Goal: Task Accomplishment & Management: Use online tool/utility

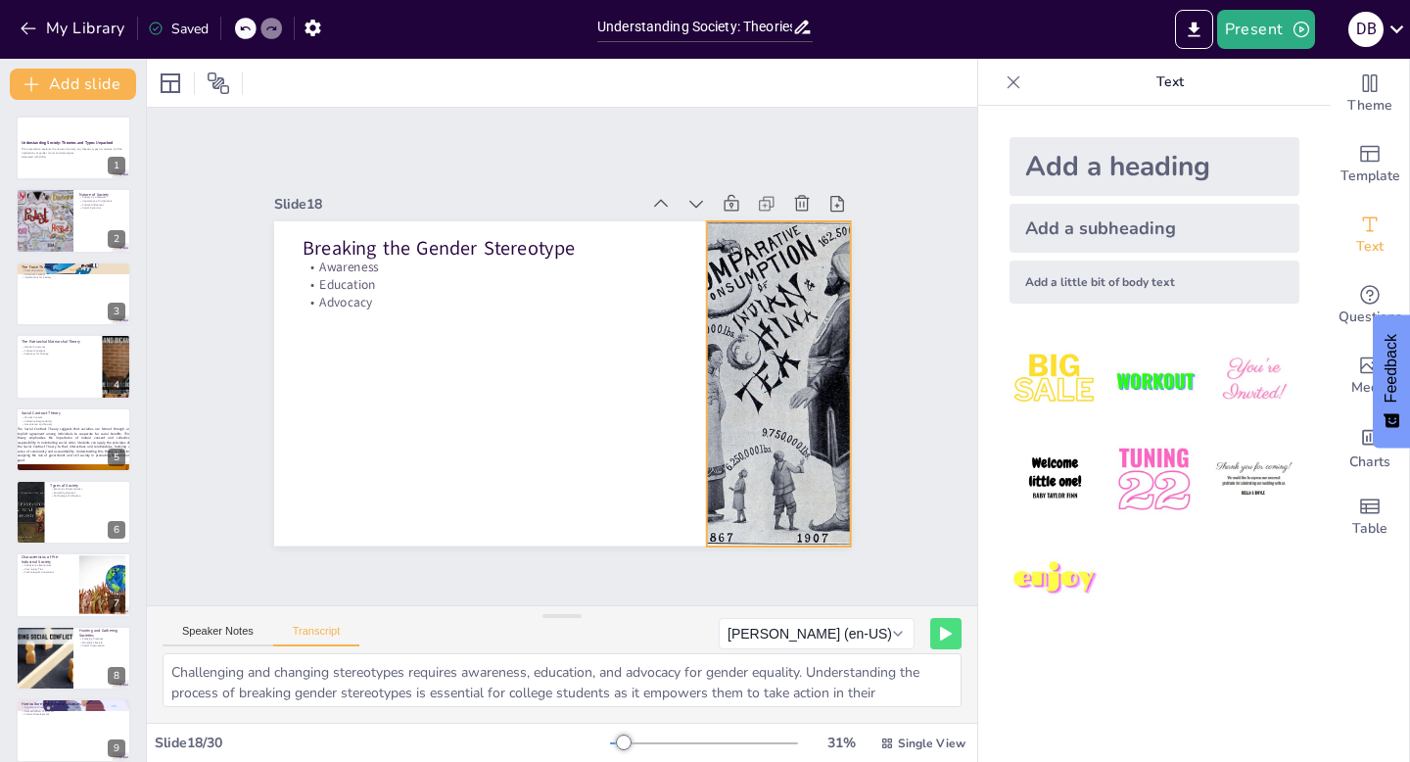
checkbox input "true"
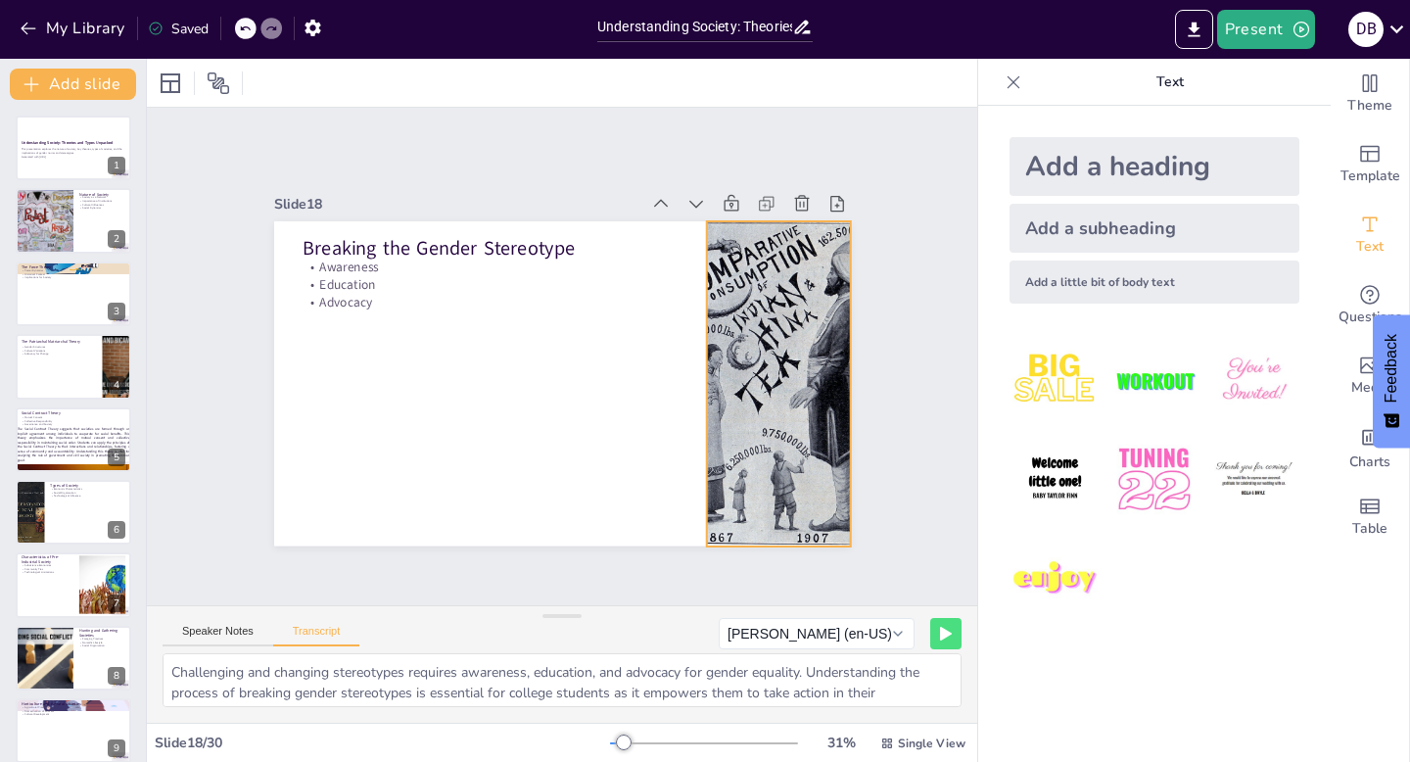
checkbox input "true"
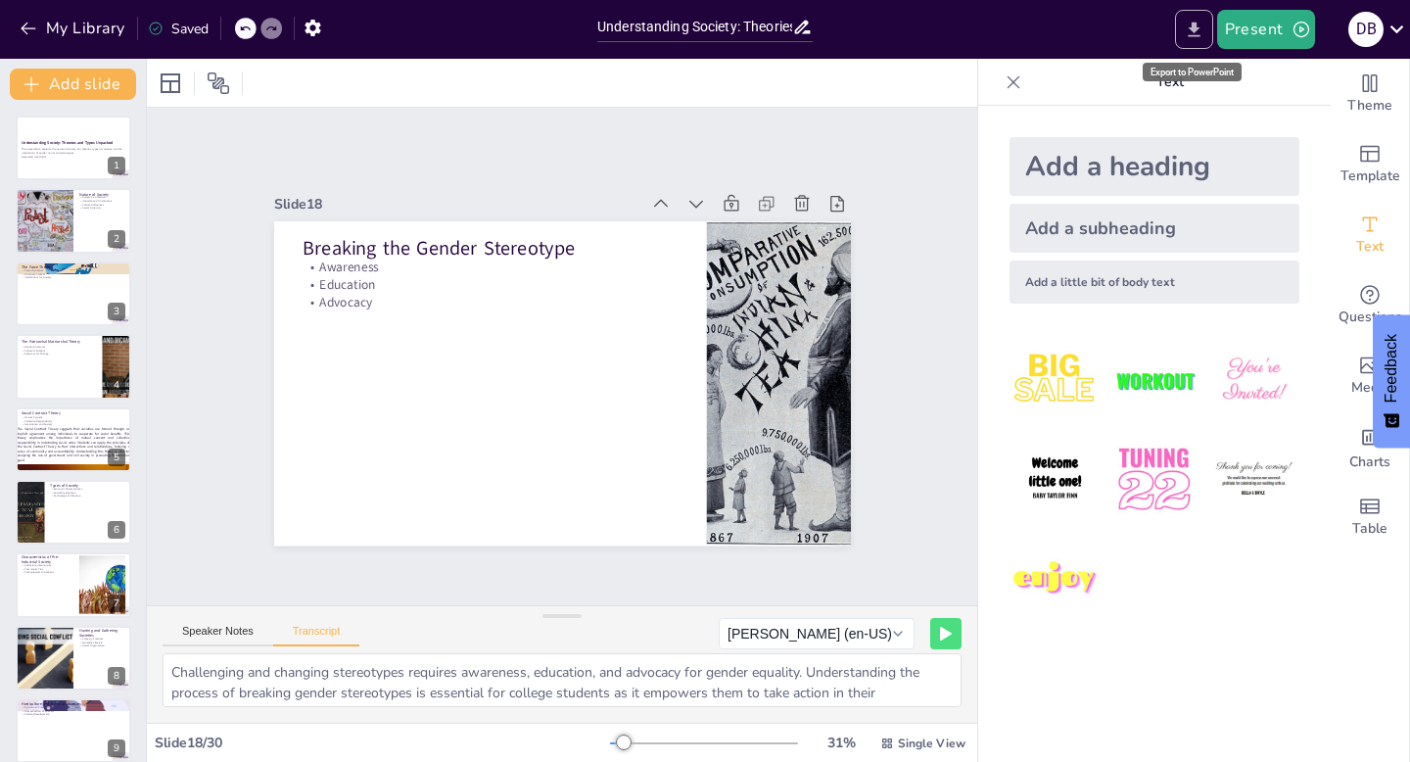
click at [1199, 34] on icon "Export to PowerPoint" at bounding box center [1194, 29] width 12 height 15
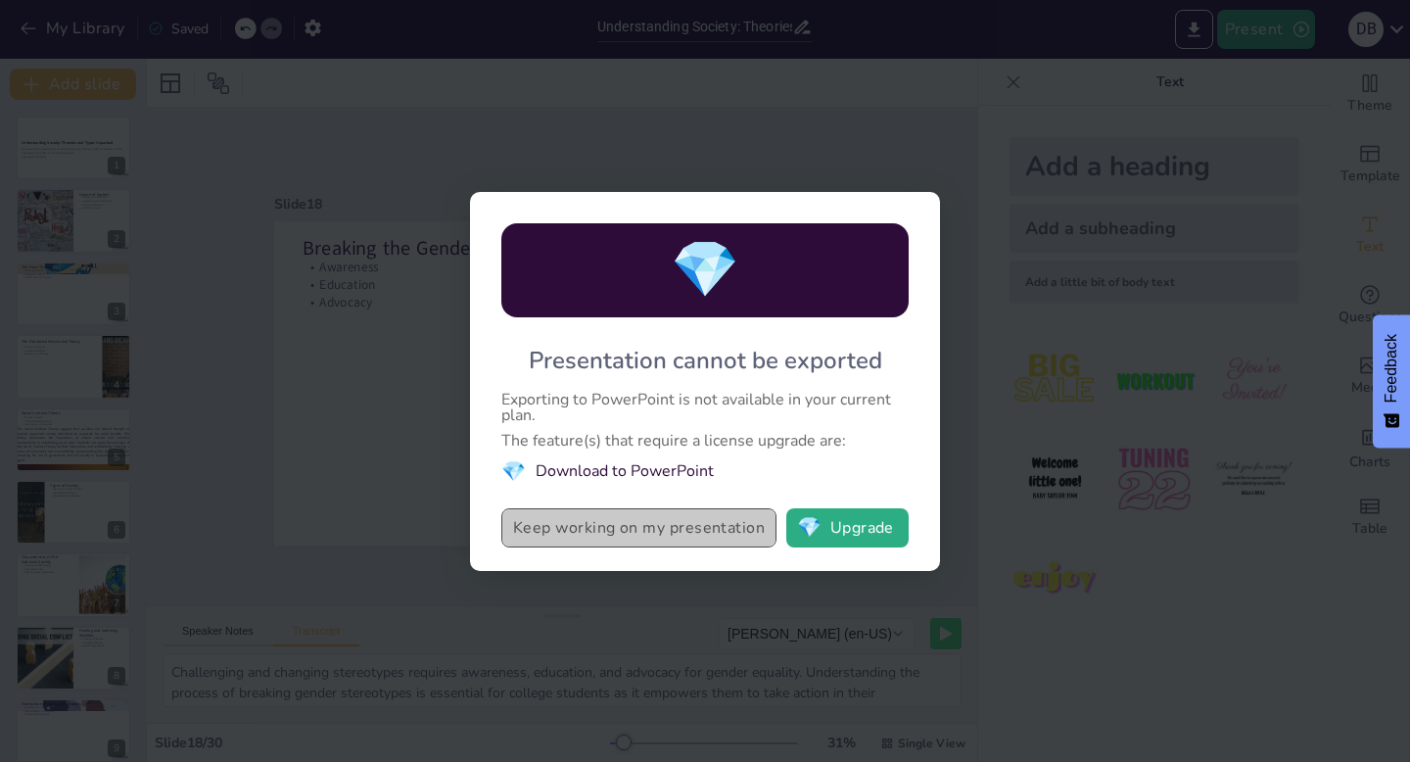
click at [701, 519] on button "Keep working on my presentation" at bounding box center [638, 527] width 275 height 39
checkbox input "true"
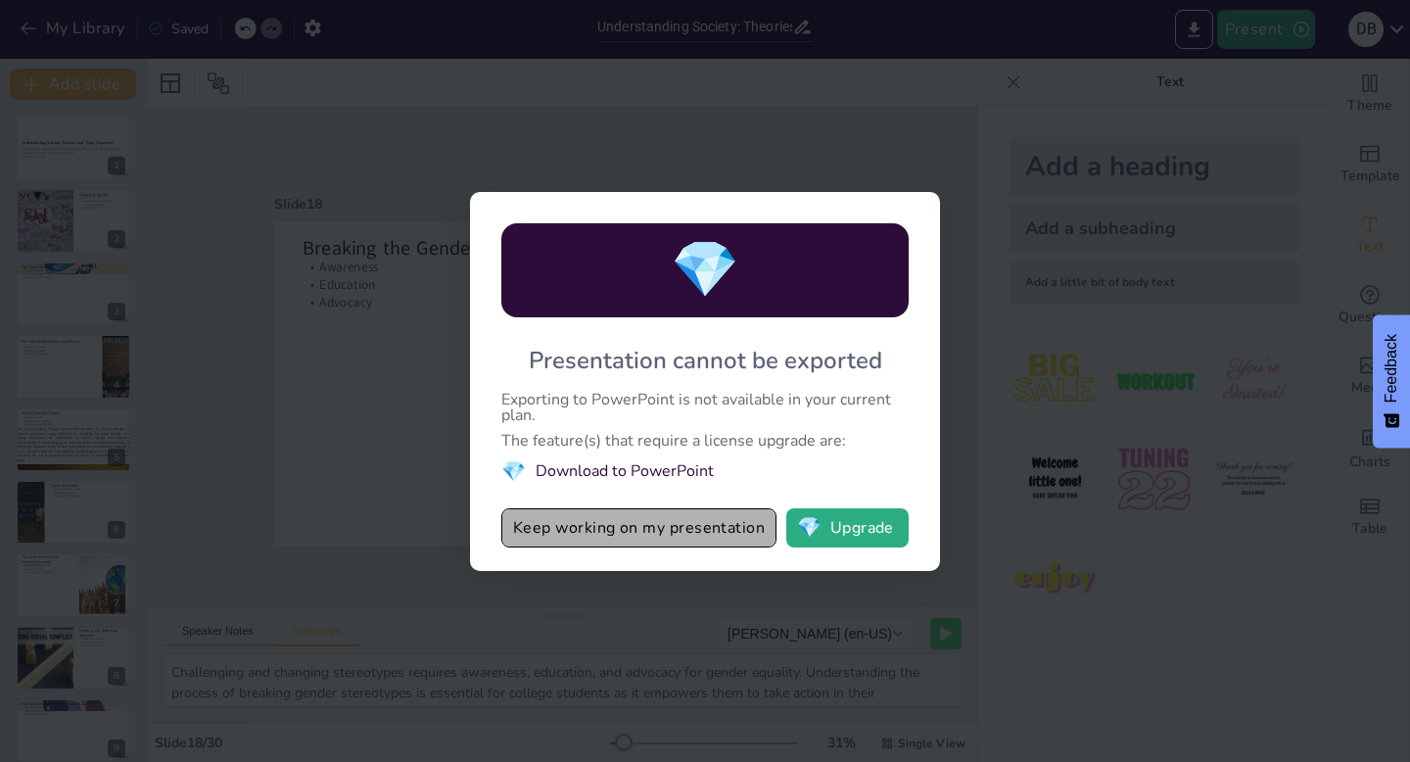
checkbox input "true"
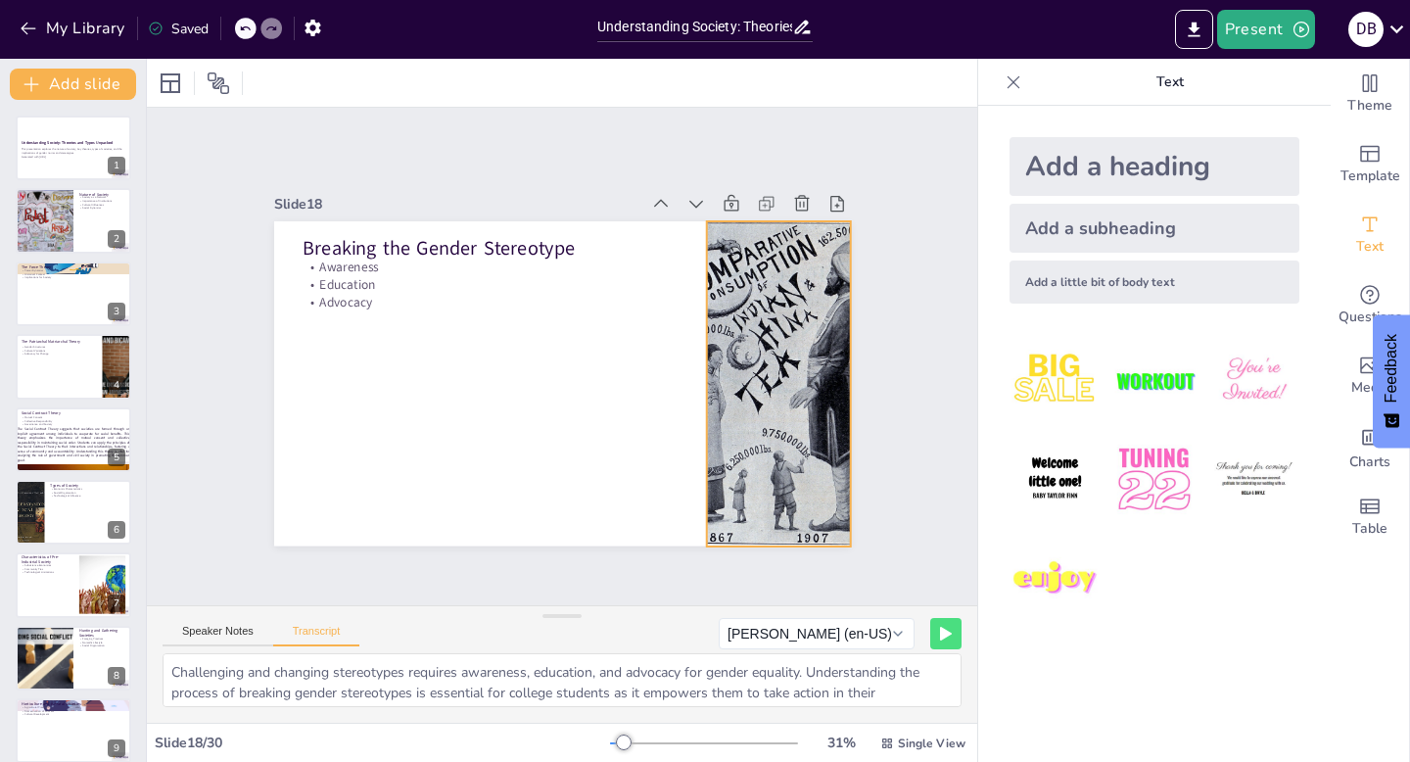
checkbox input "true"
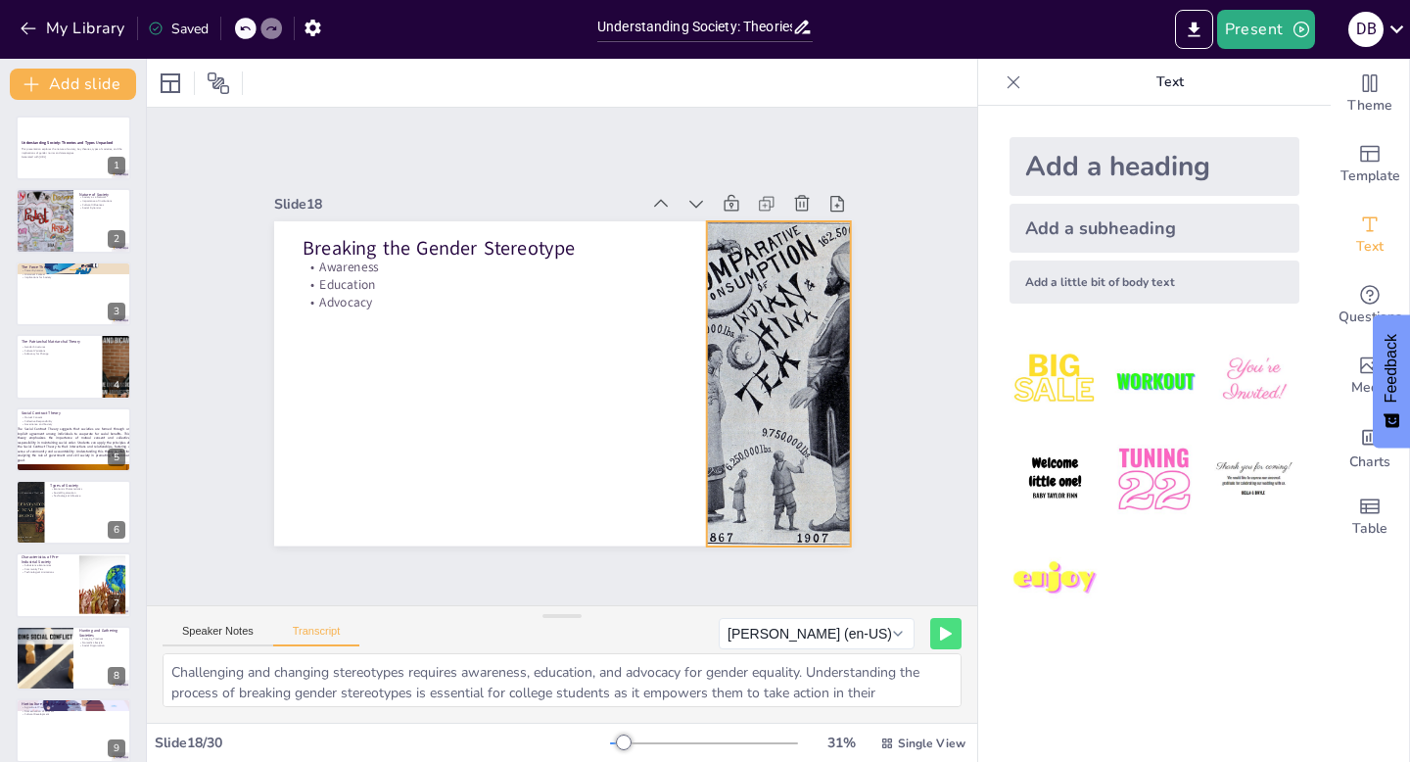
checkbox input "true"
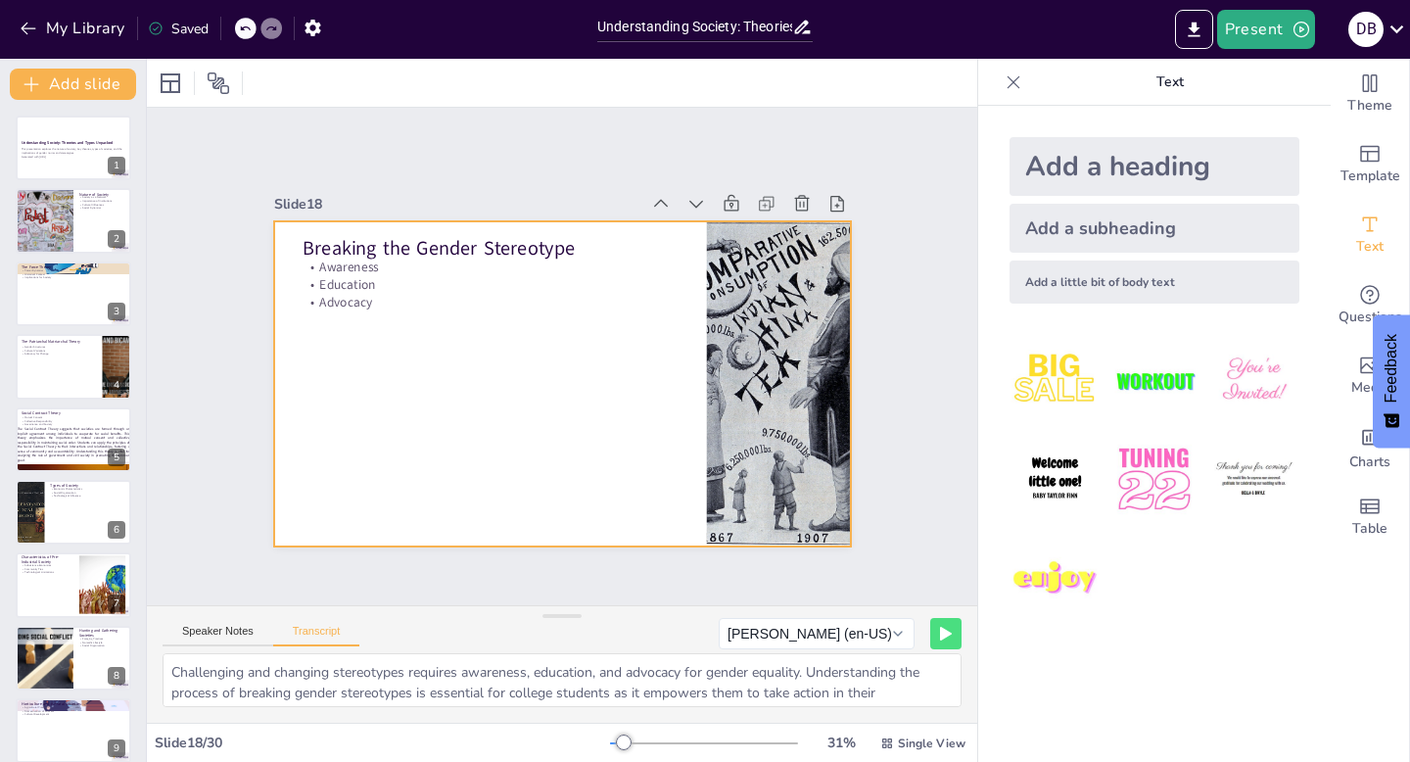
checkbox input "true"
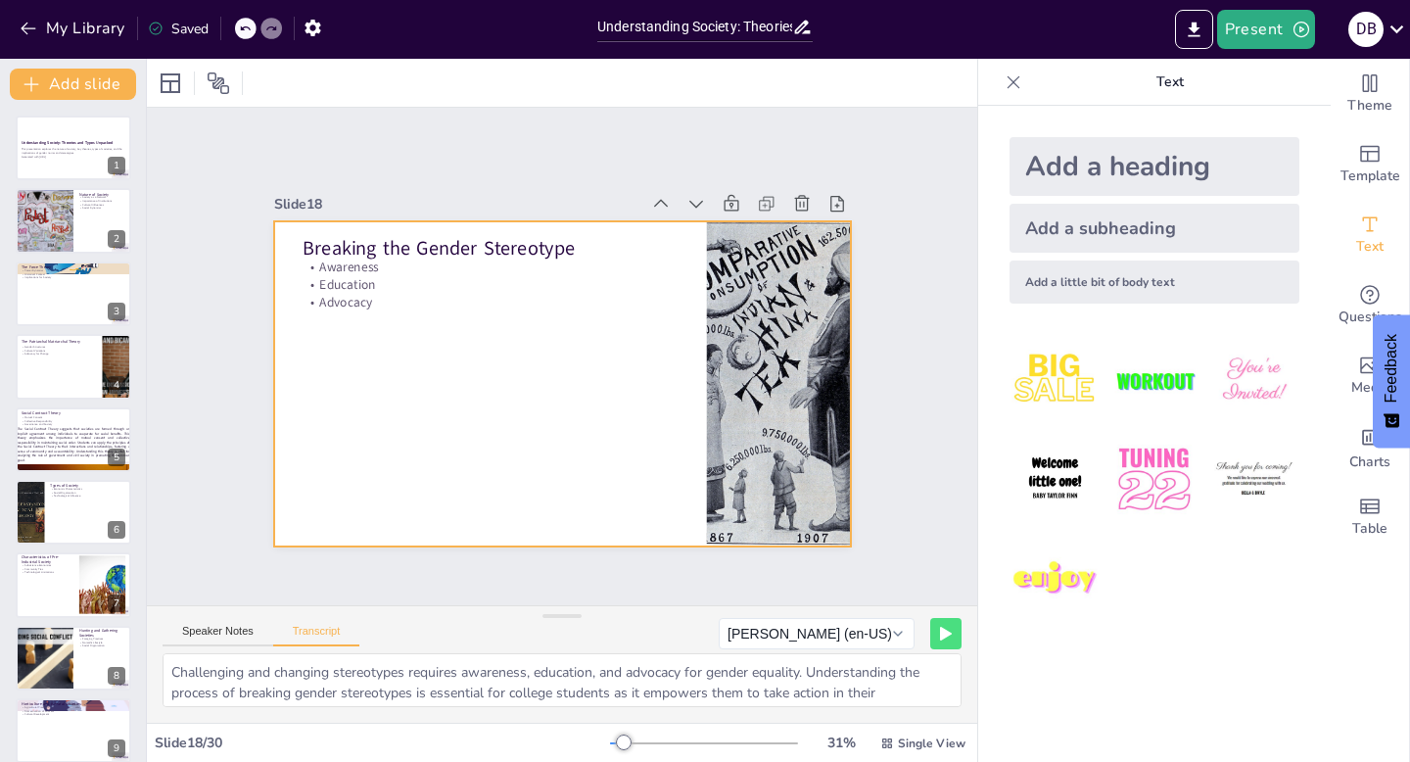
checkbox input "true"
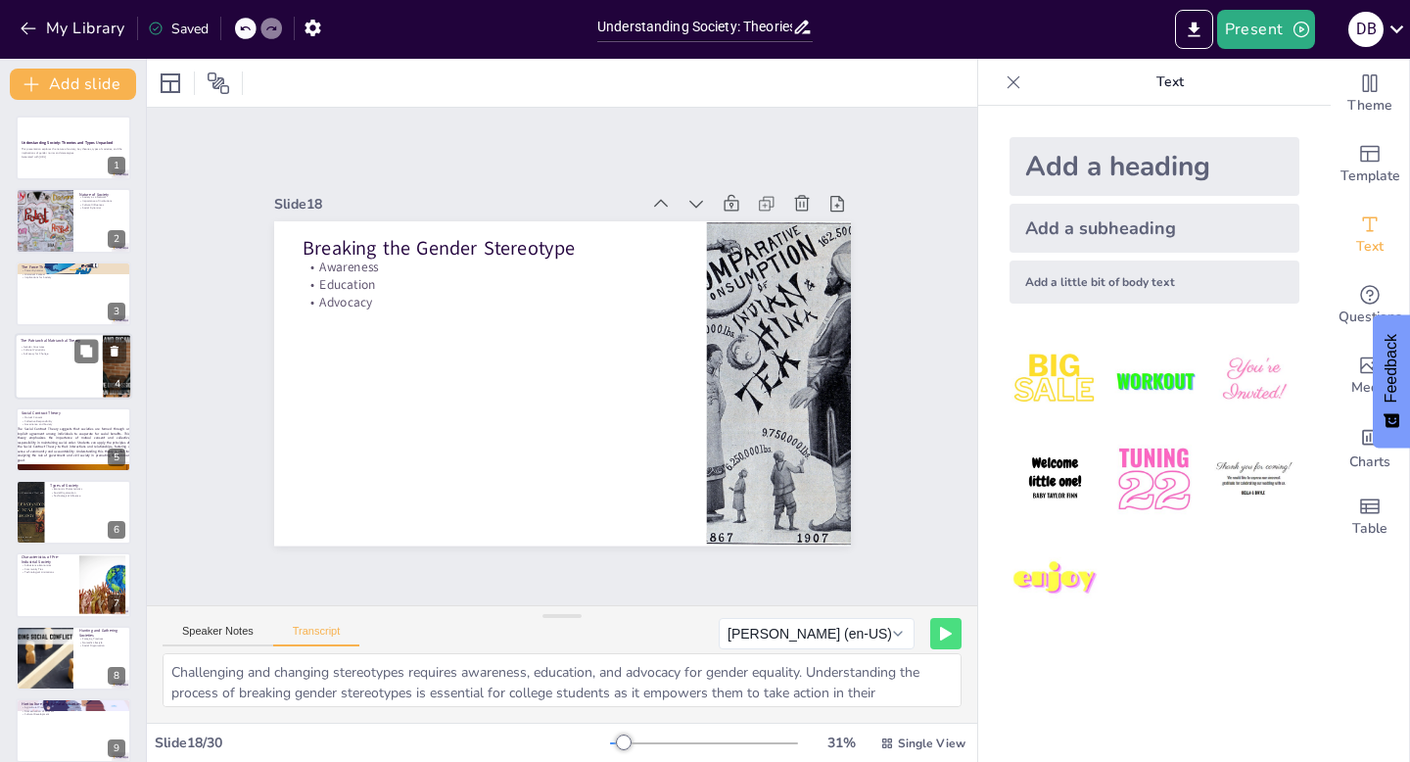
checkbox input "true"
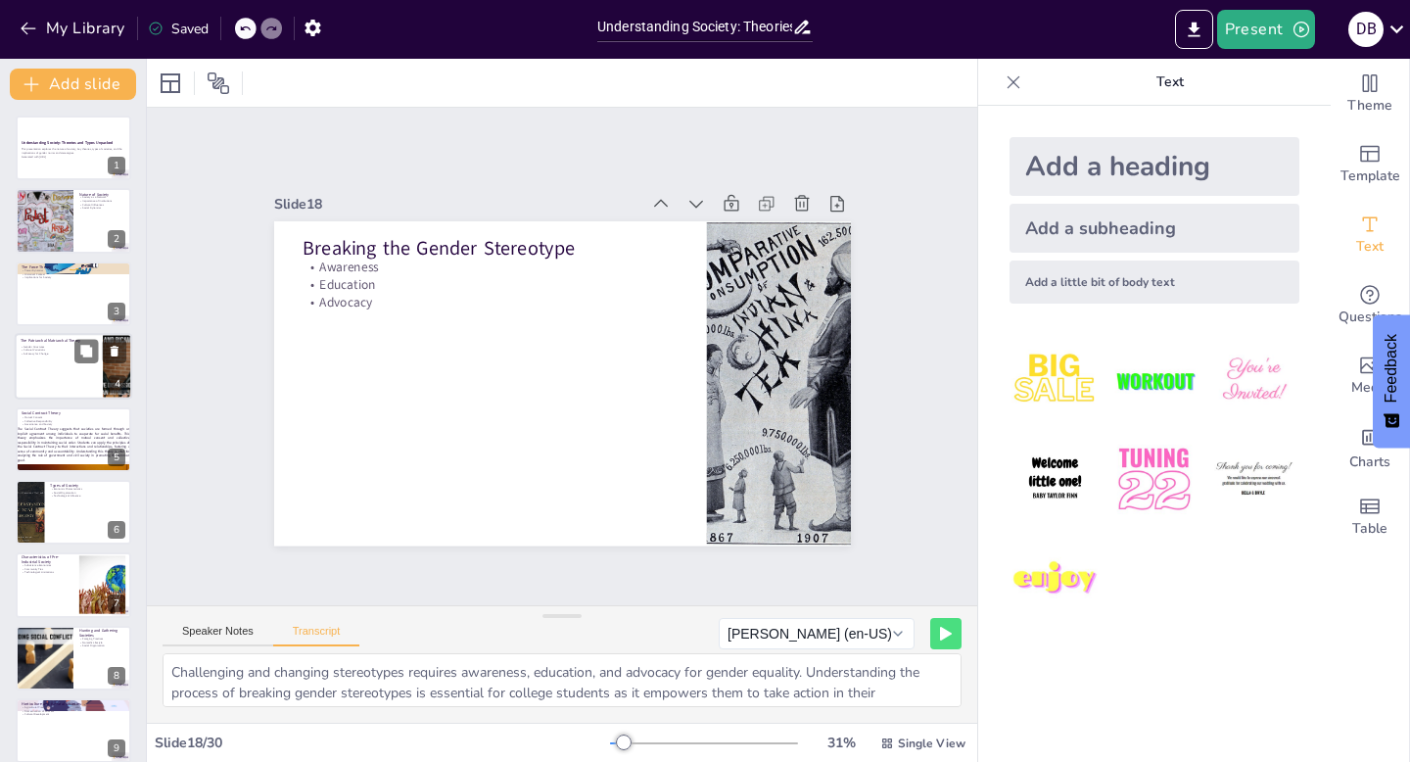
checkbox input "true"
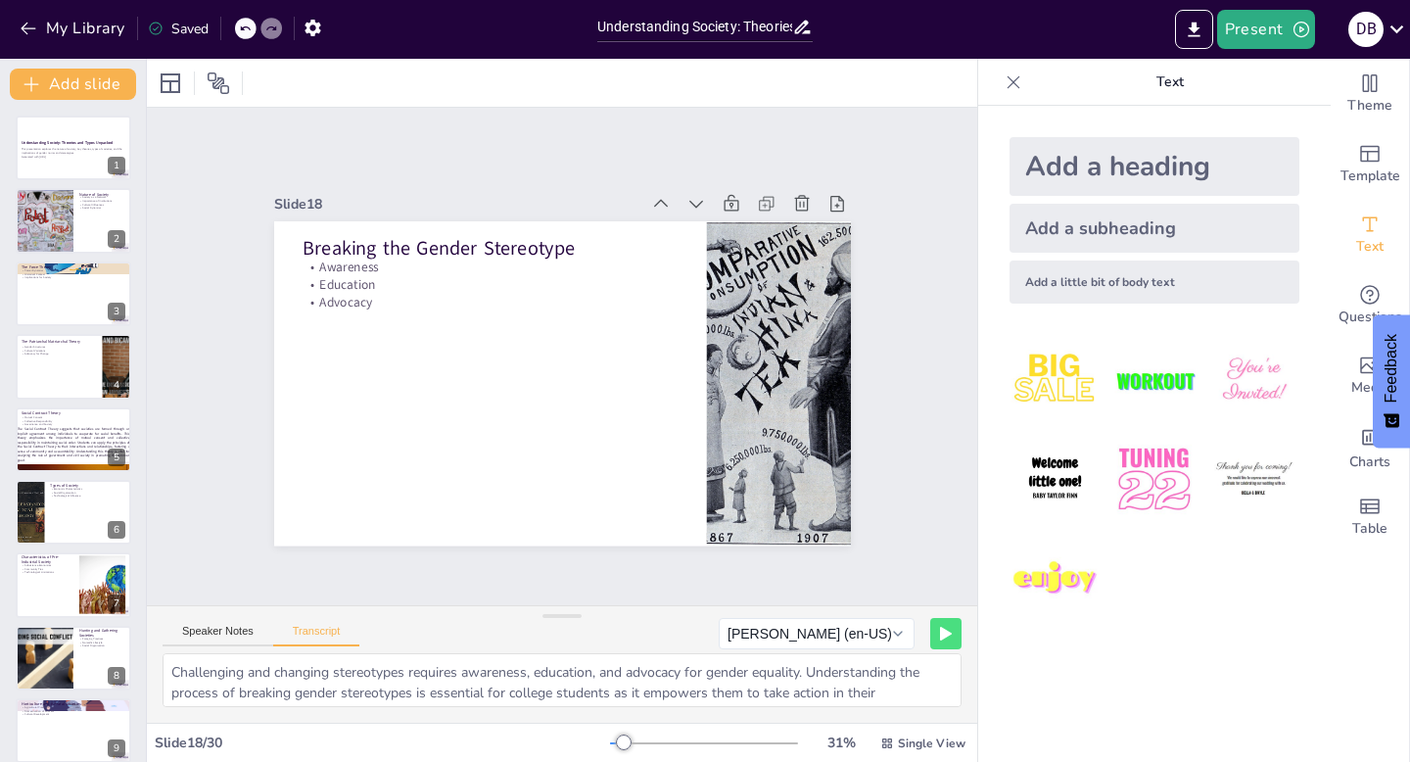
checkbox input "true"
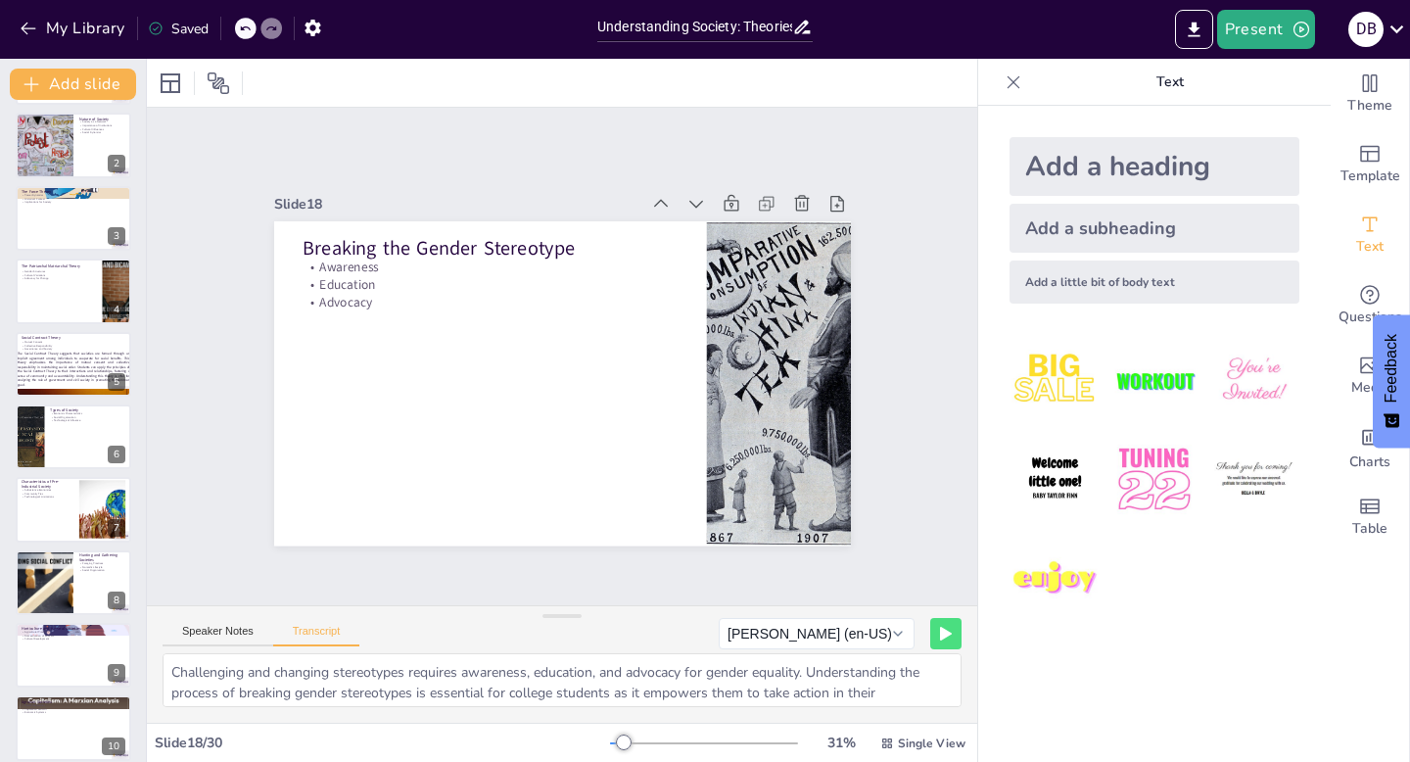
checkbox input "true"
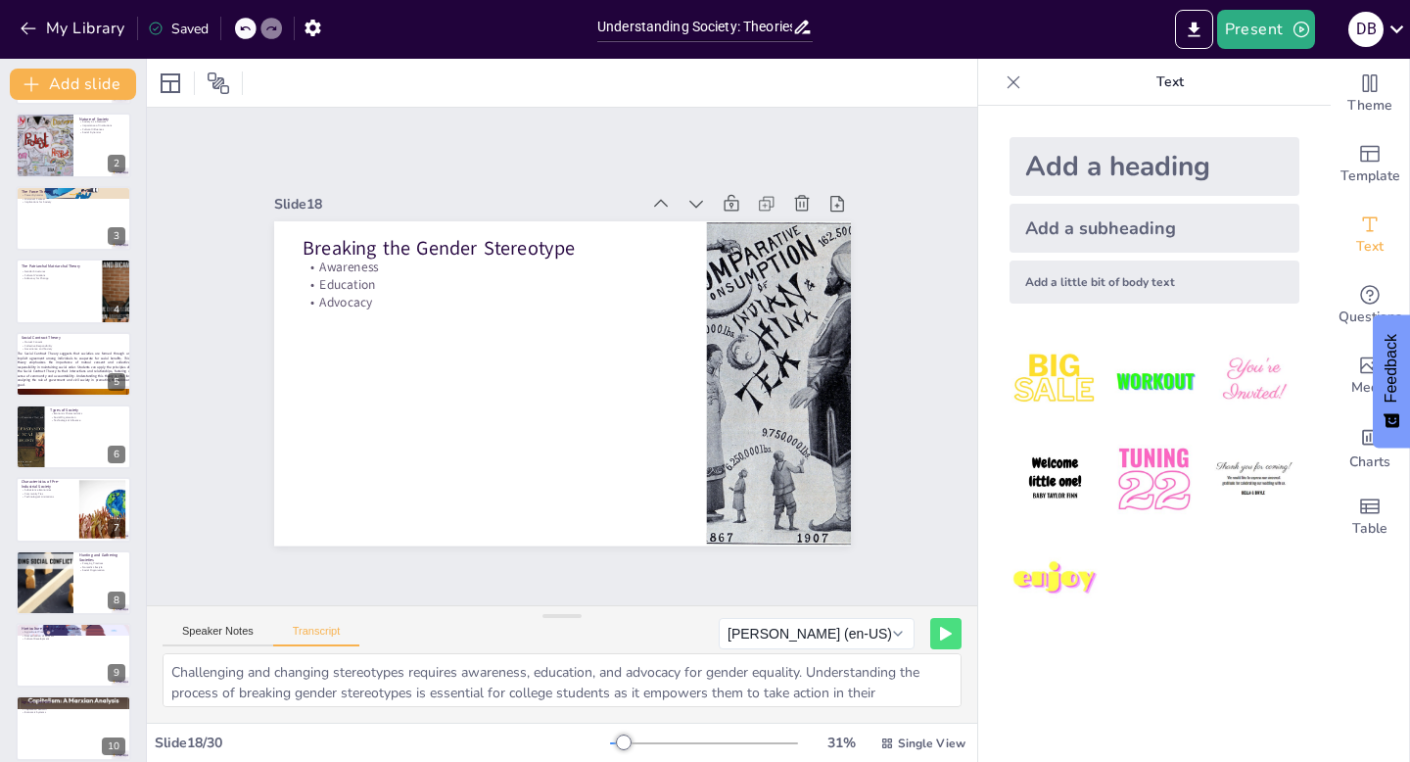
checkbox input "true"
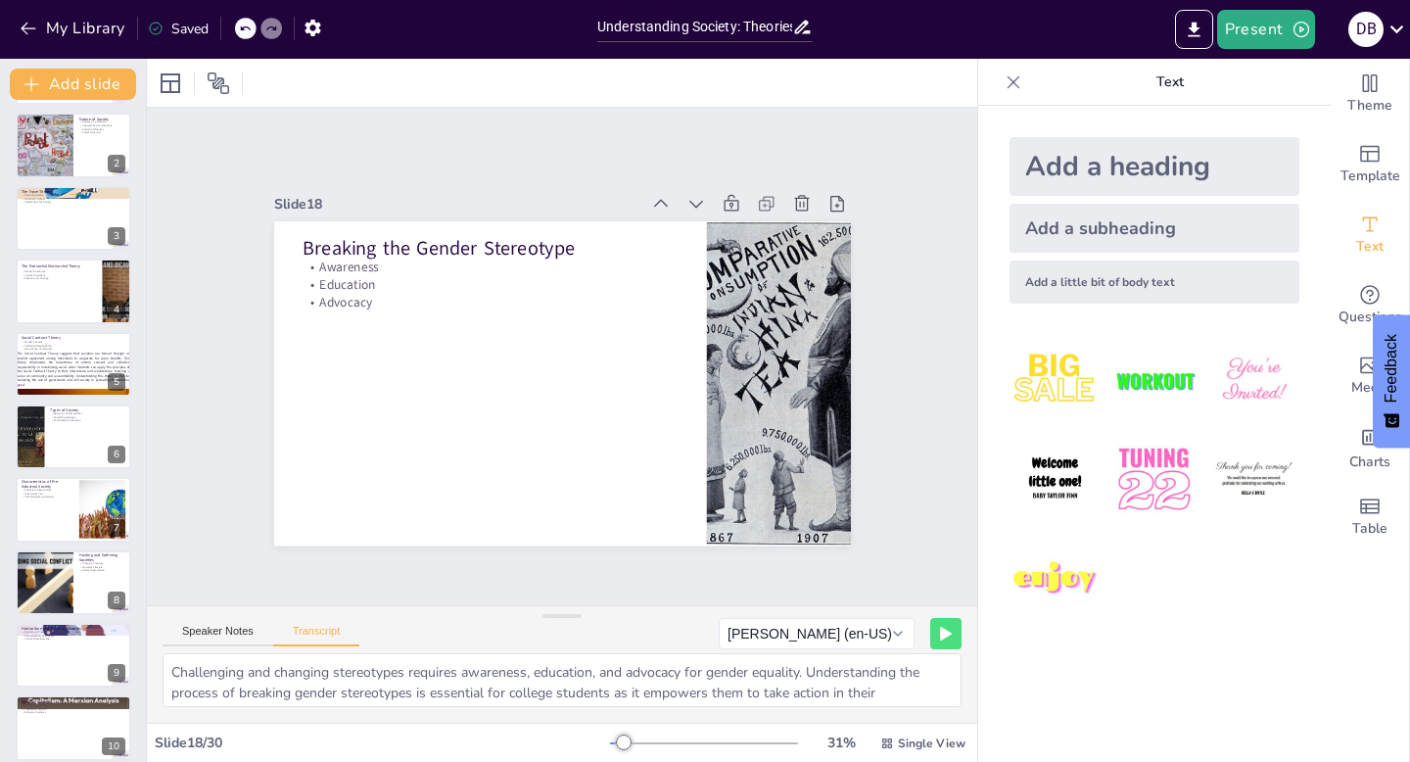
checkbox input "true"
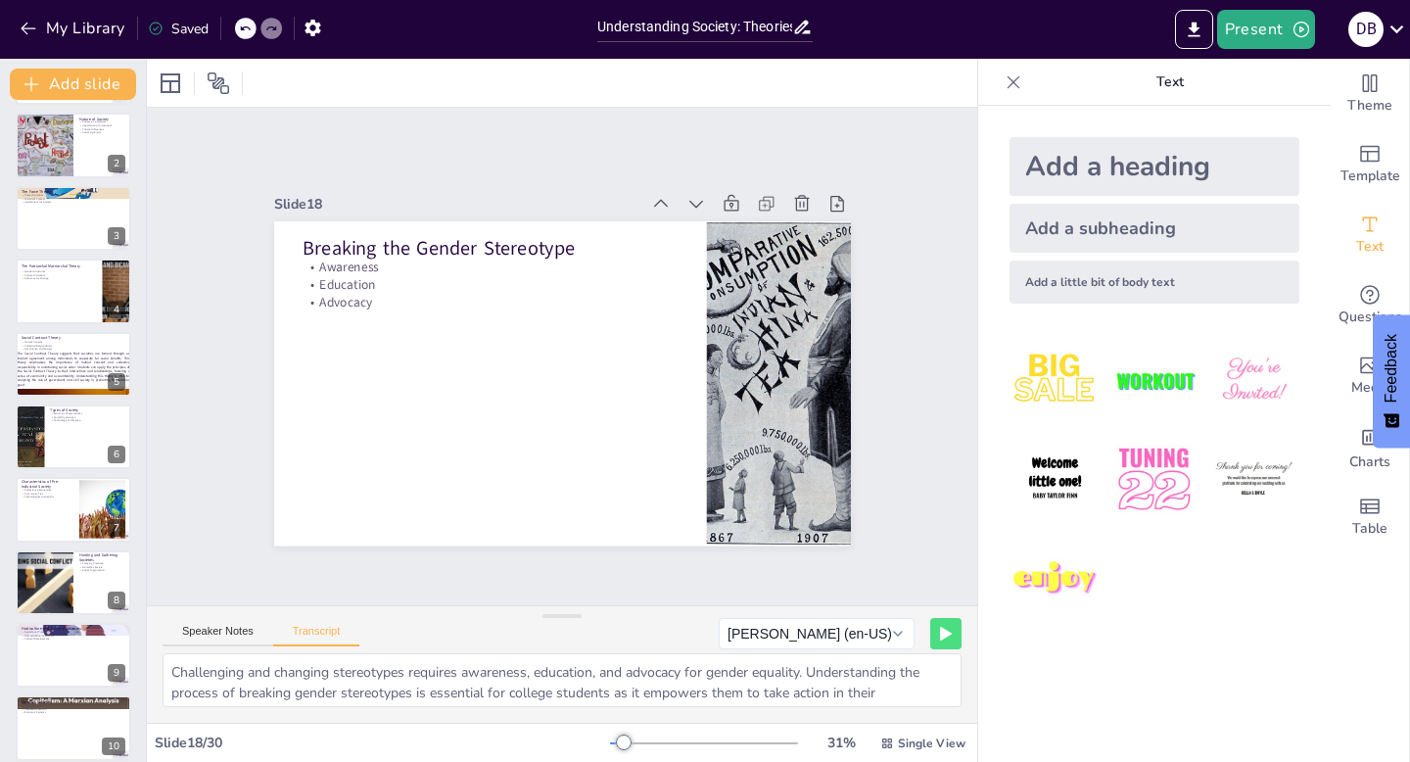
checkbox input "true"
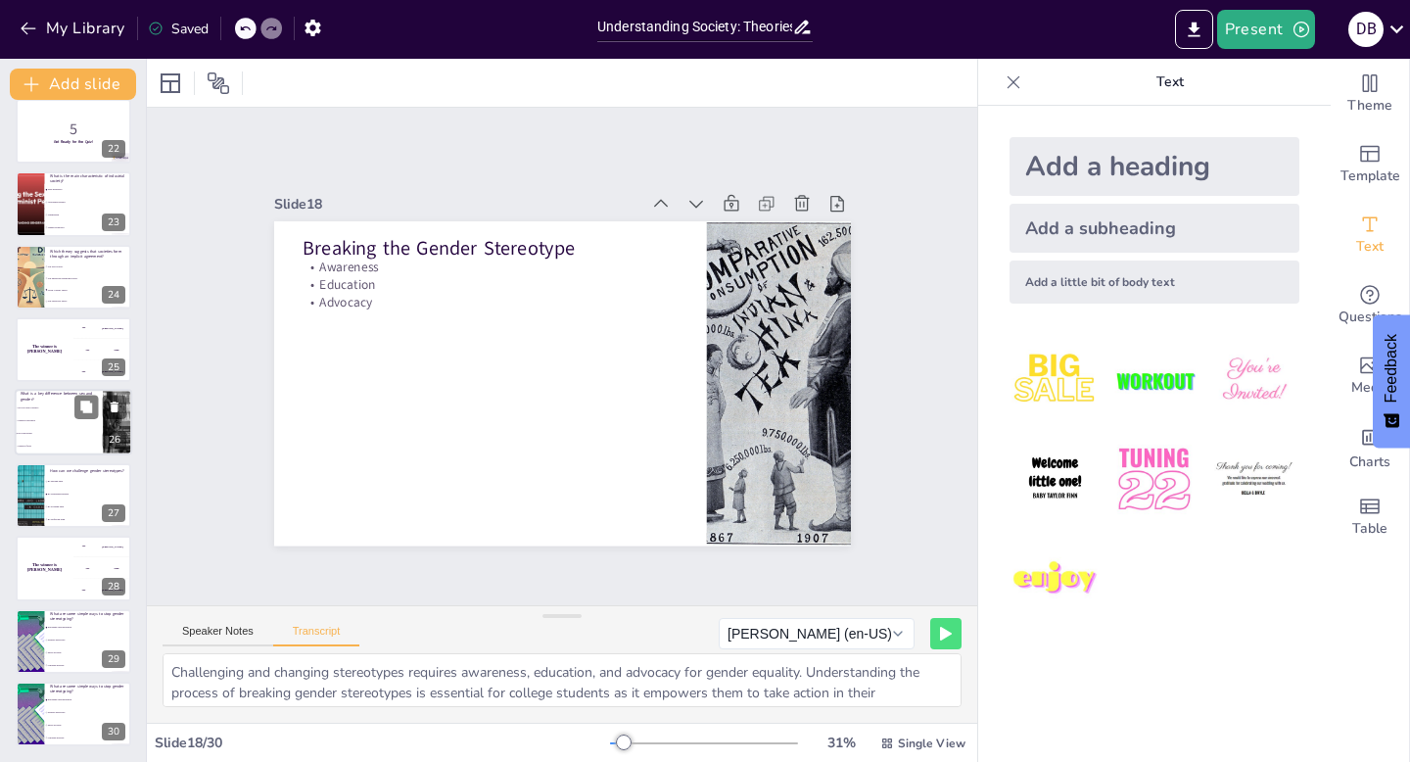
checkbox input "true"
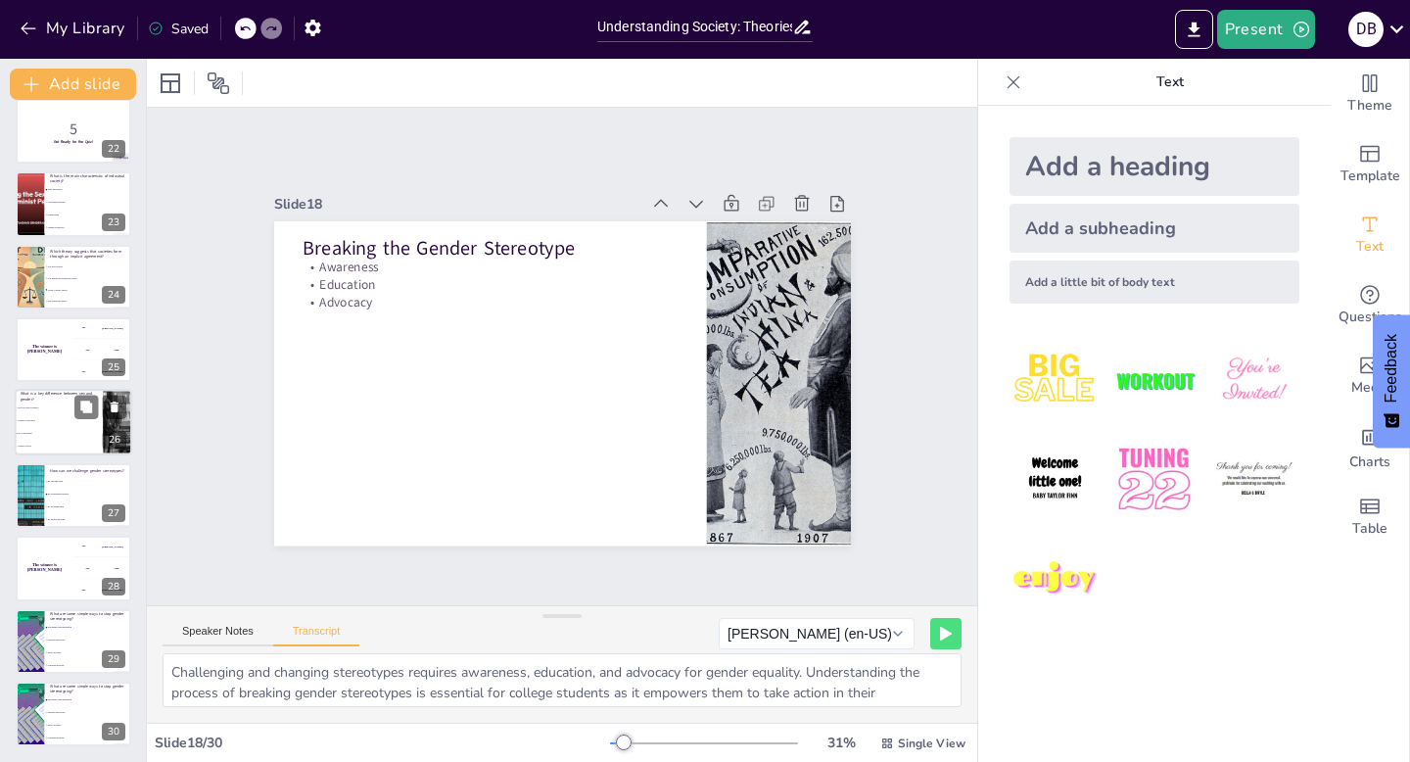
checkbox input "true"
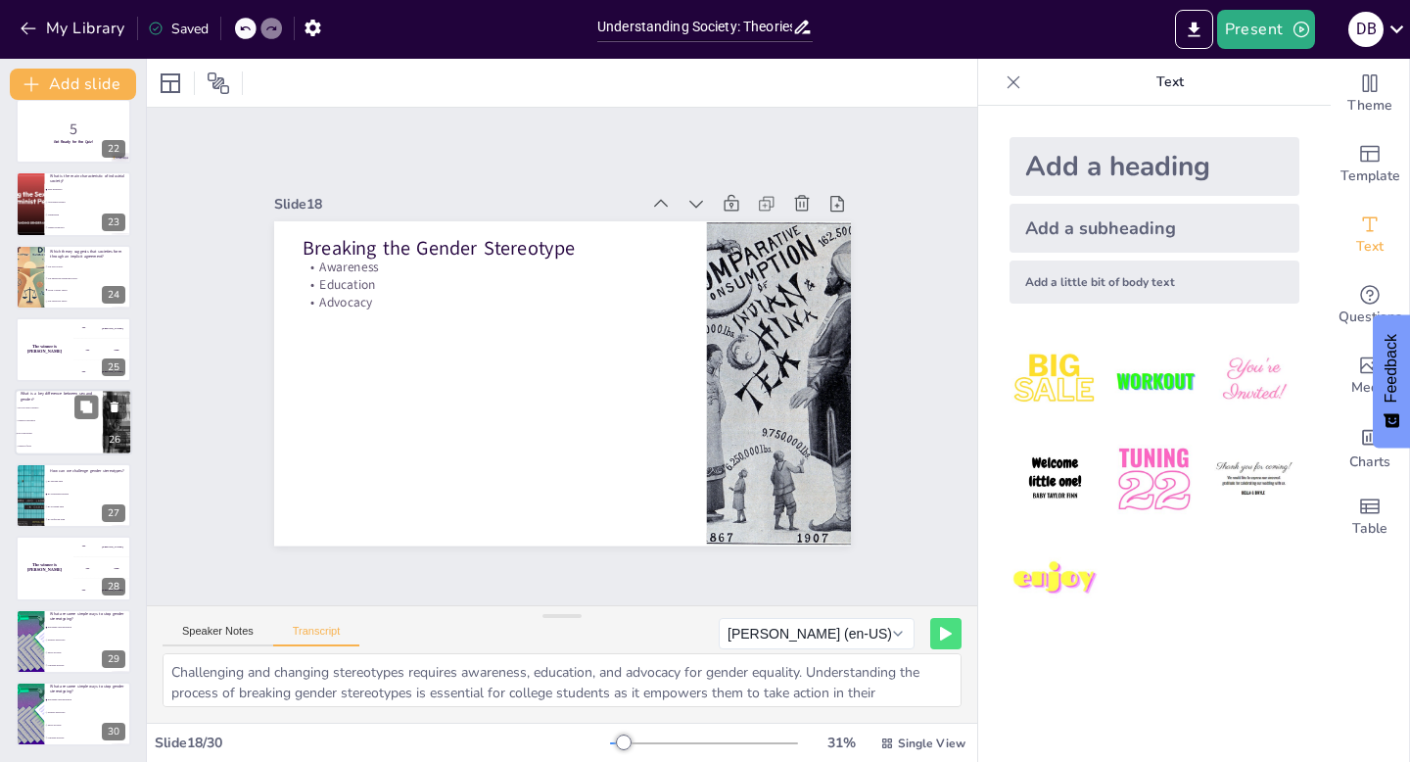
checkbox input "true"
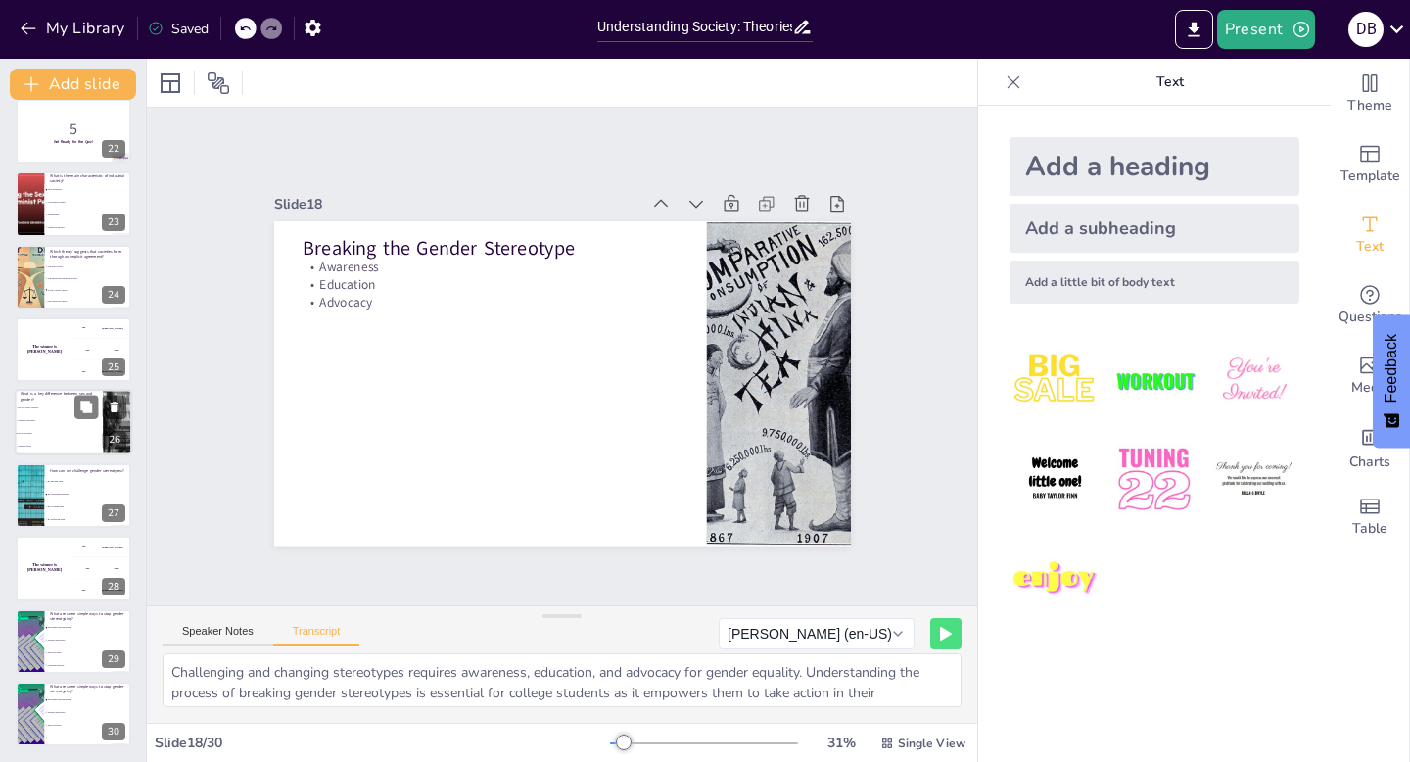
checkbox input "true"
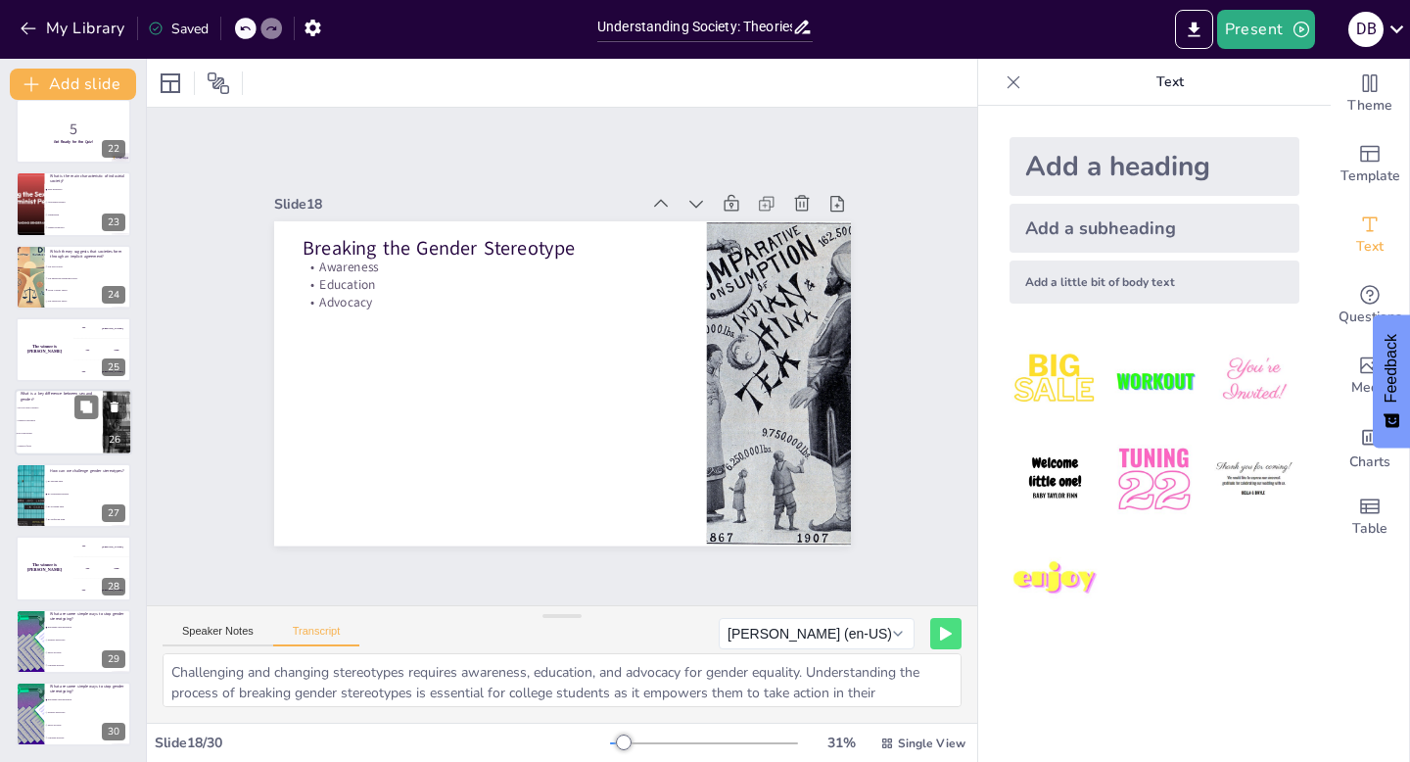
checkbox input "true"
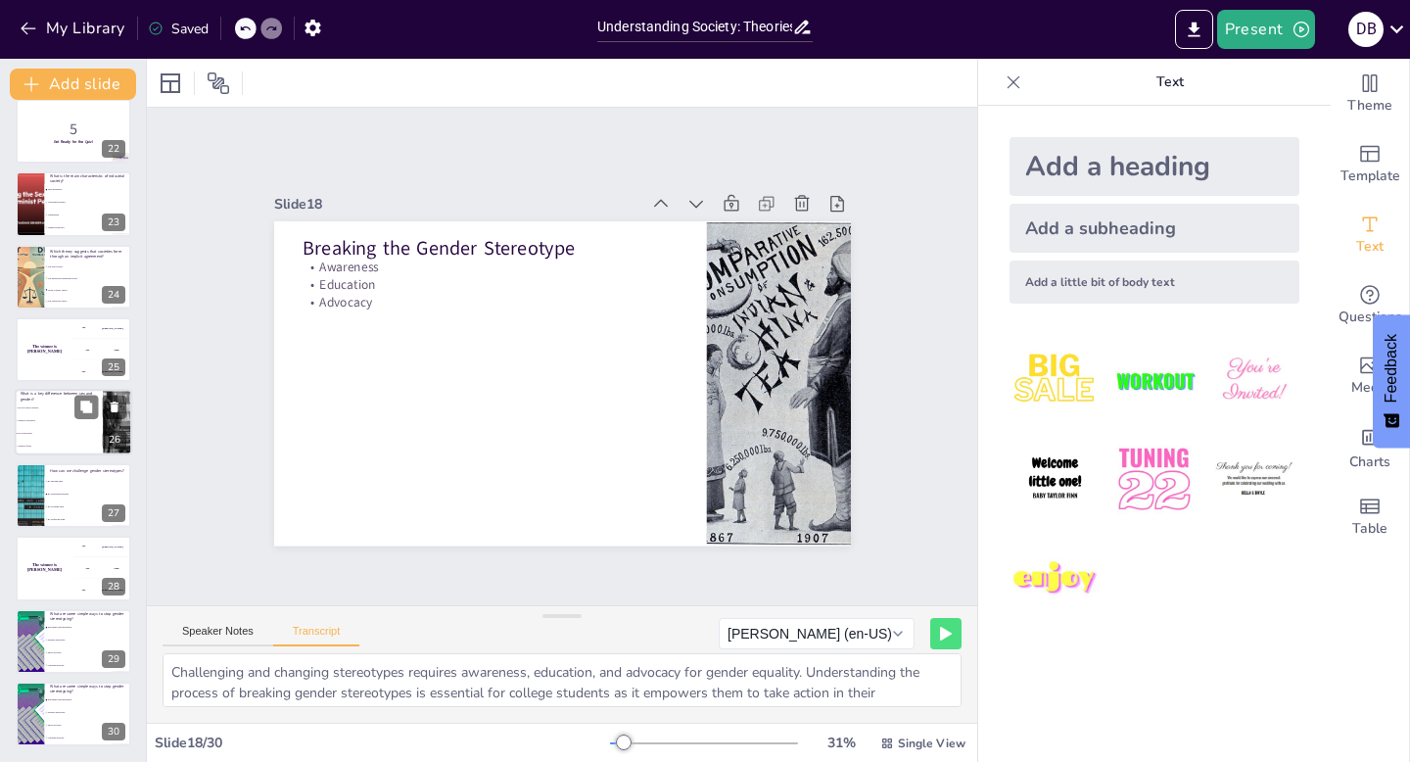
checkbox input "true"
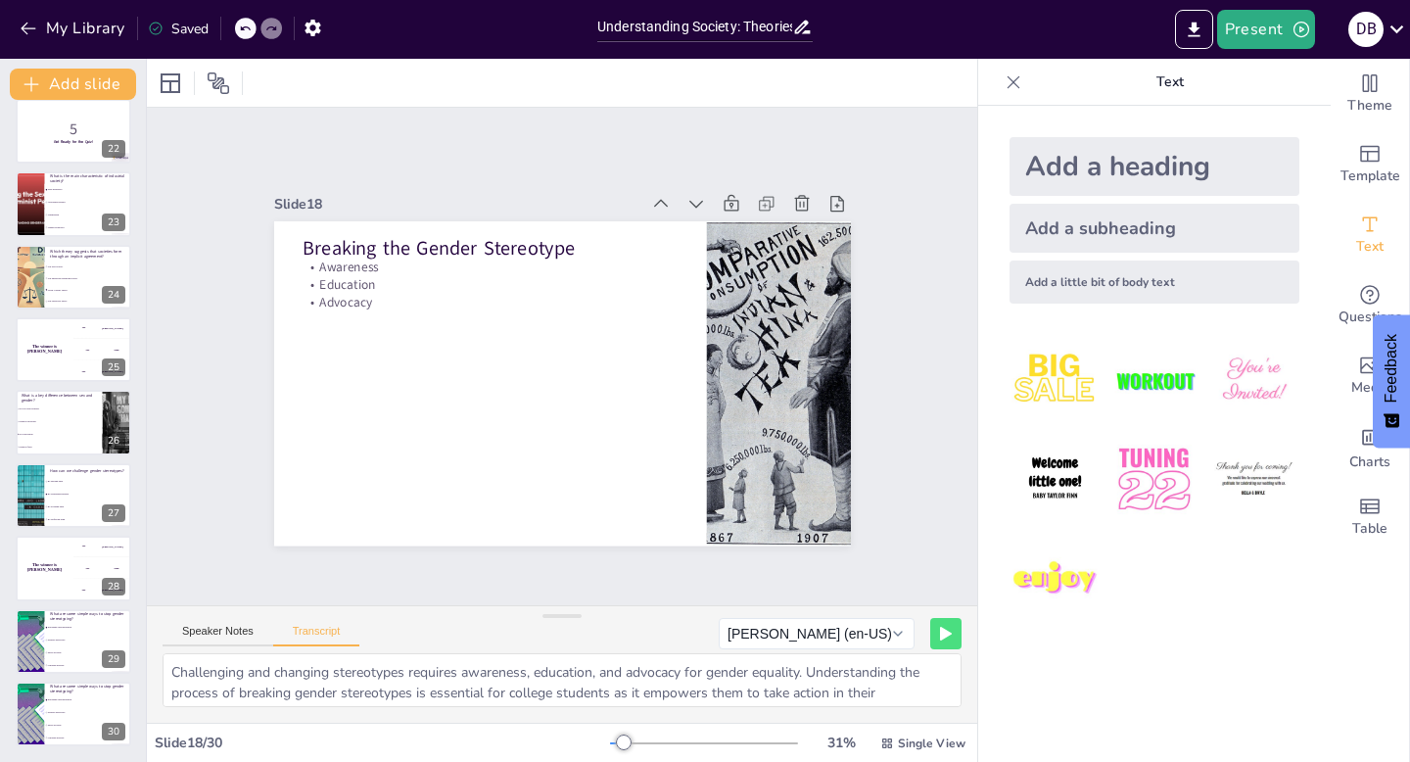
checkbox input "true"
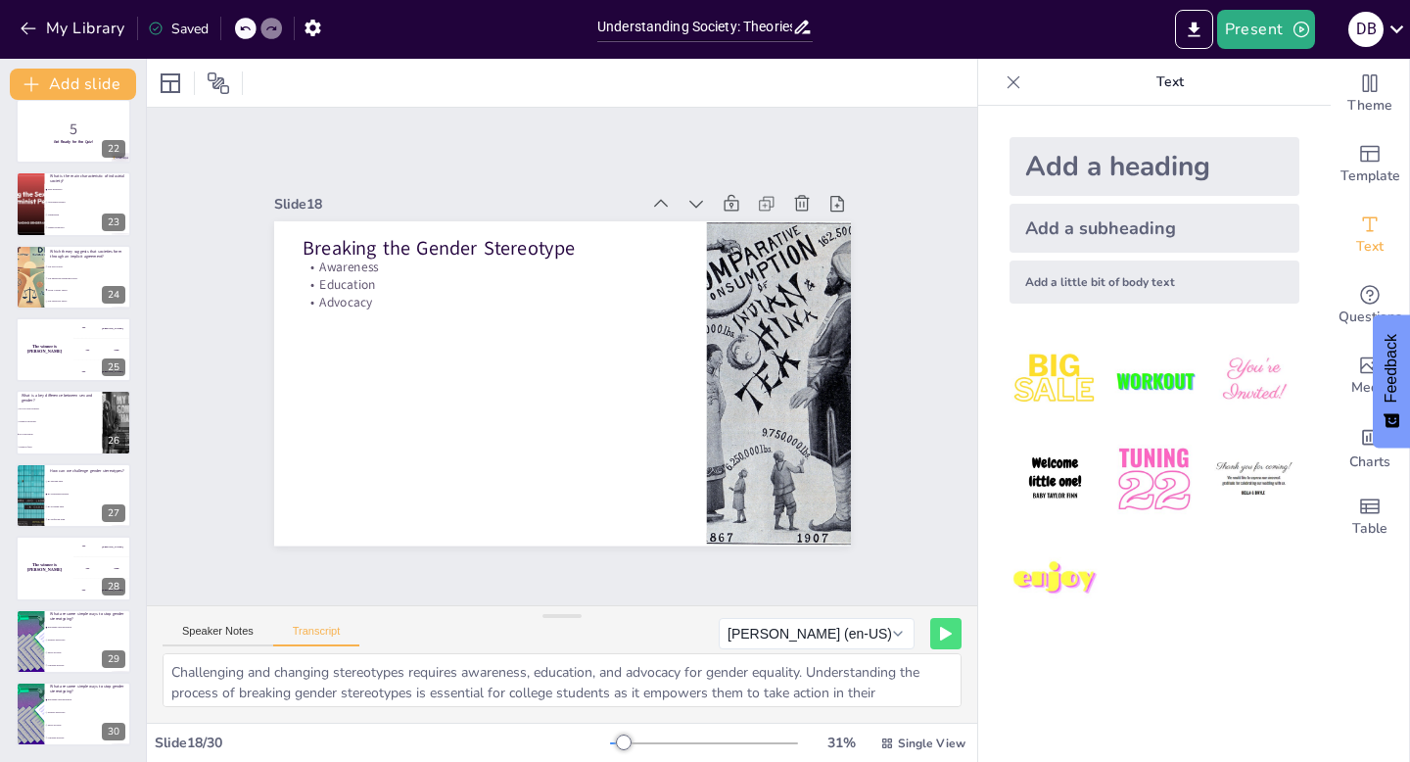
checkbox input "true"
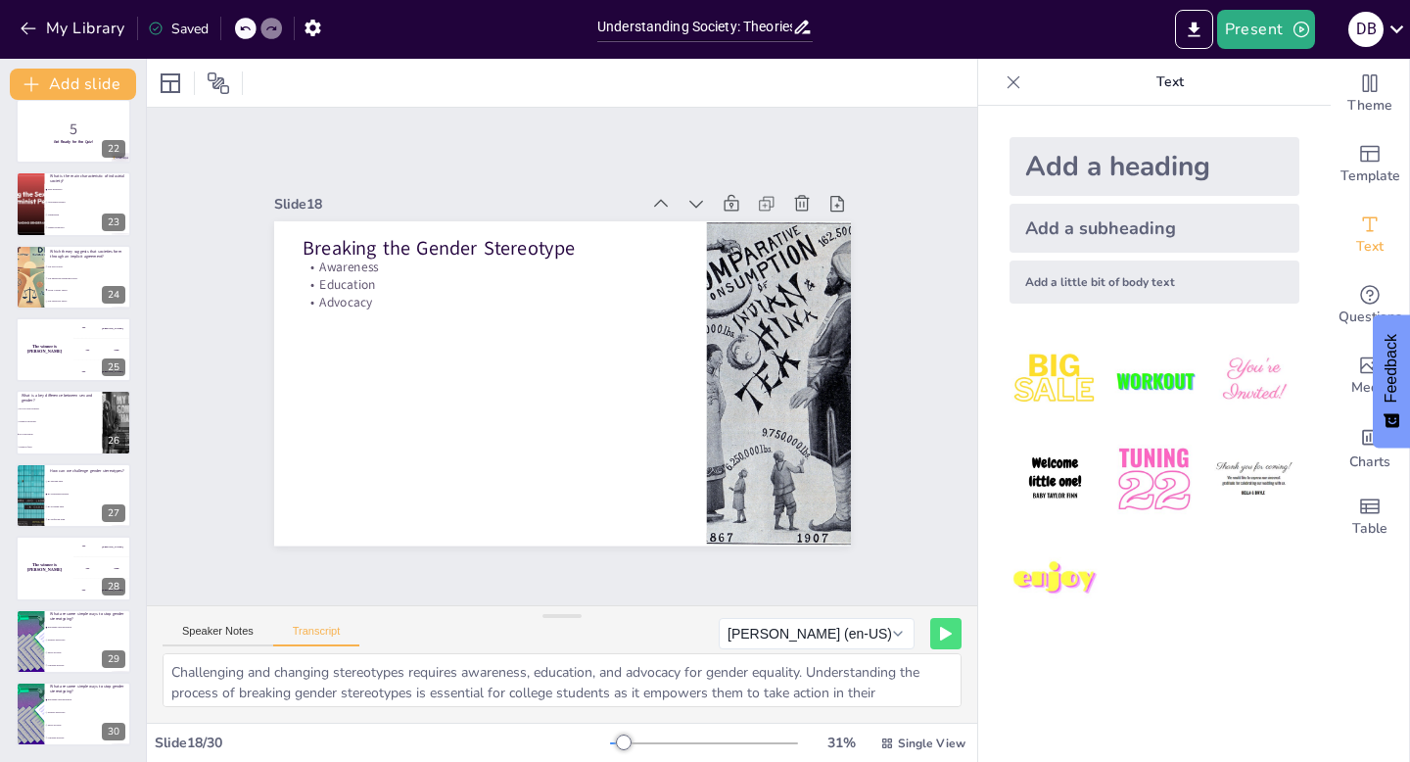
checkbox input "true"
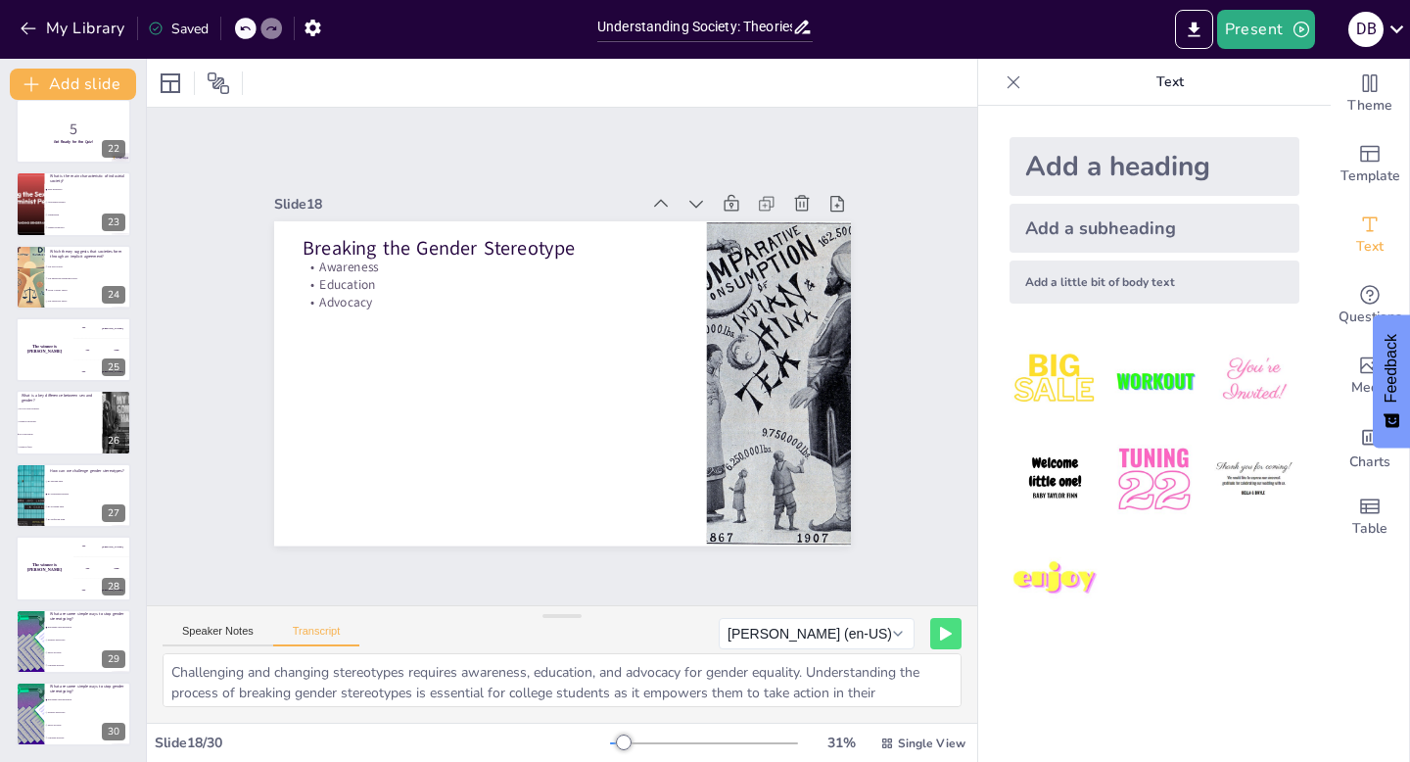
checkbox input "true"
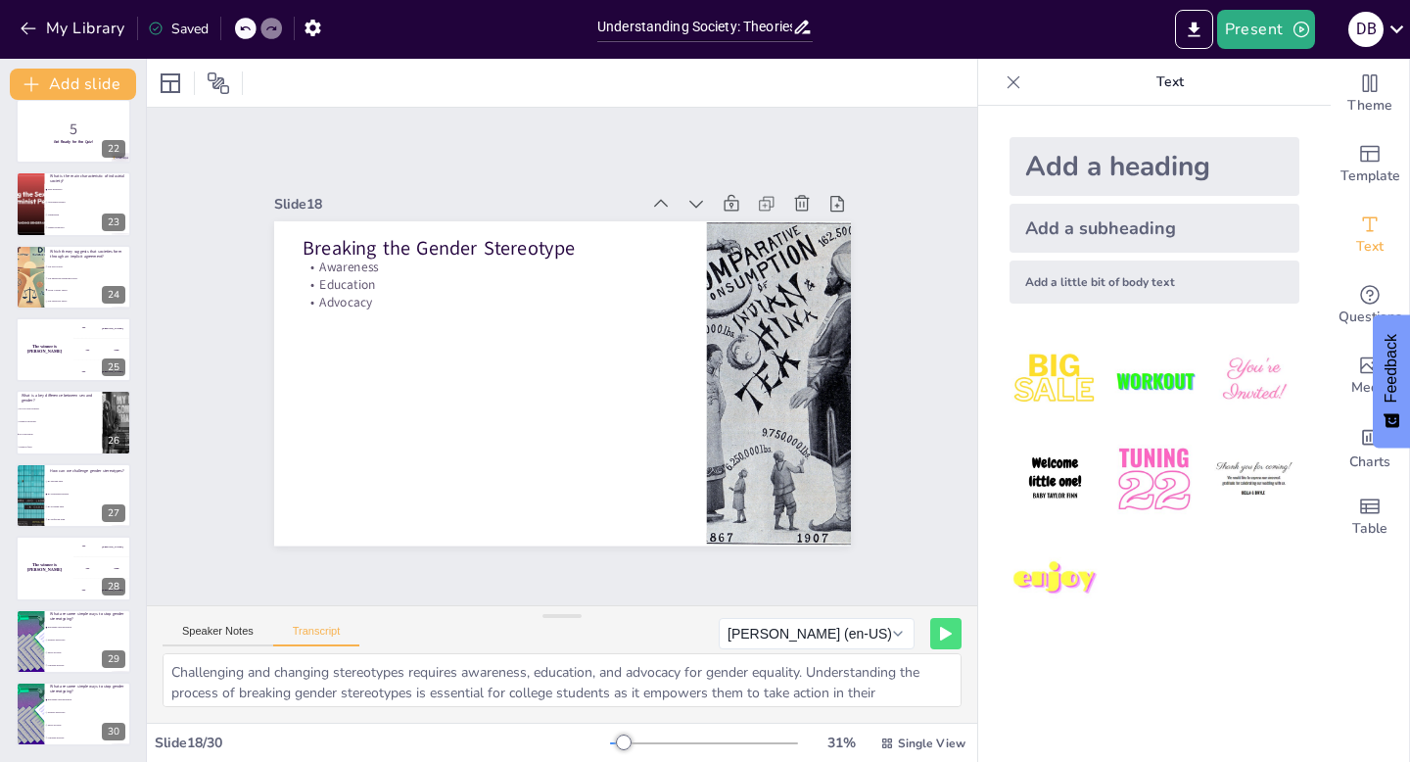
checkbox input "true"
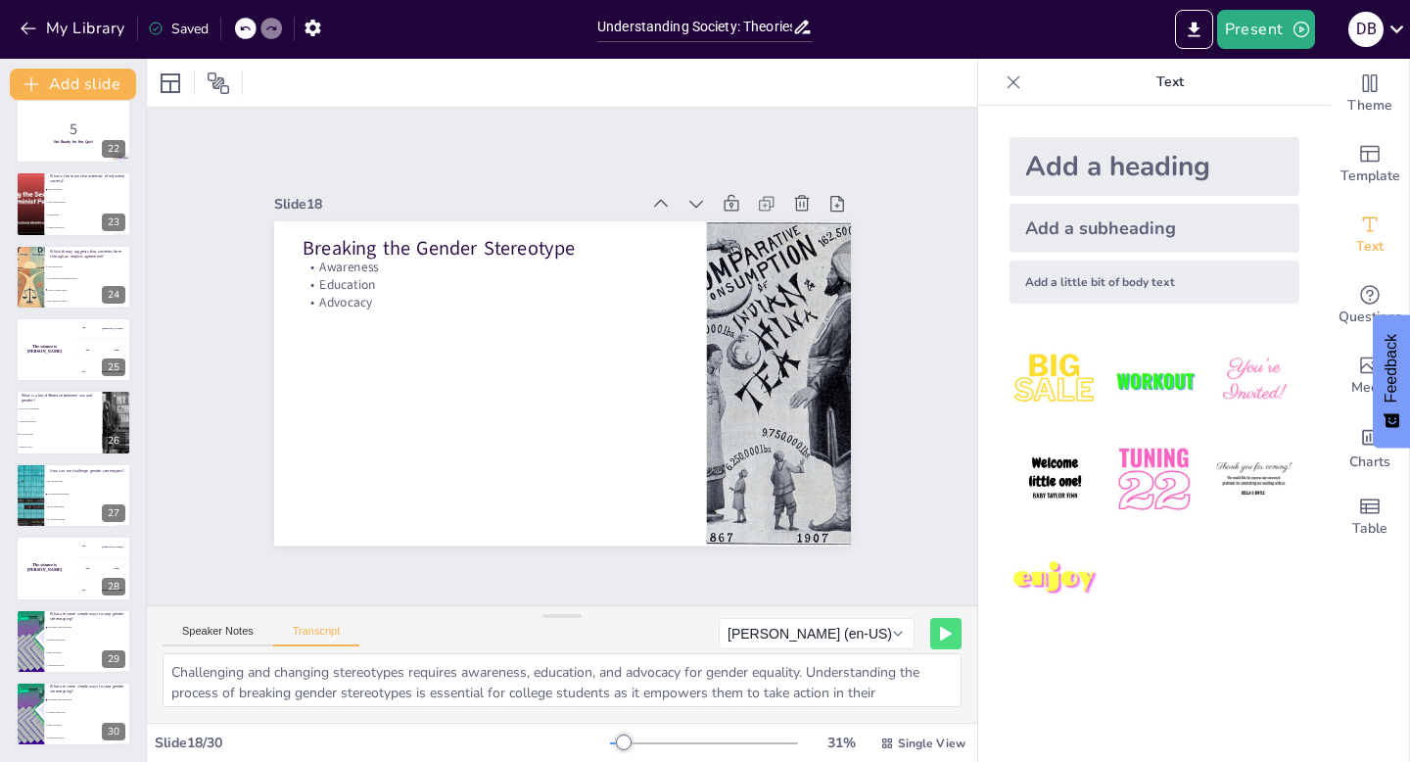
checkbox input "true"
